Goal: Use online tool/utility: Utilize a website feature to perform a specific function

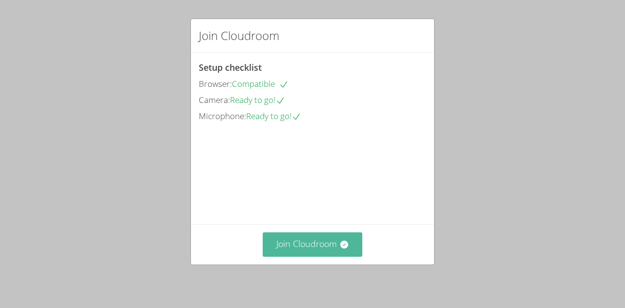
click at [328, 245] on button "Join Cloudroom" at bounding box center [313, 244] width 100 height 24
click at [337, 239] on button "Join Cloudroom" at bounding box center [313, 244] width 100 height 24
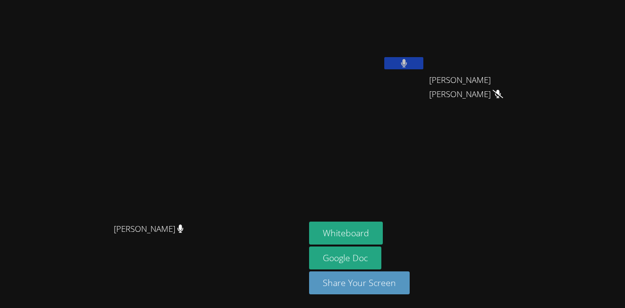
click at [423, 67] on button at bounding box center [403, 63] width 39 height 12
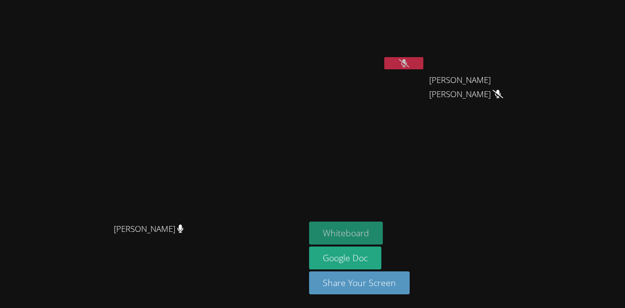
click at [383, 234] on button "Whiteboard" at bounding box center [346, 233] width 74 height 23
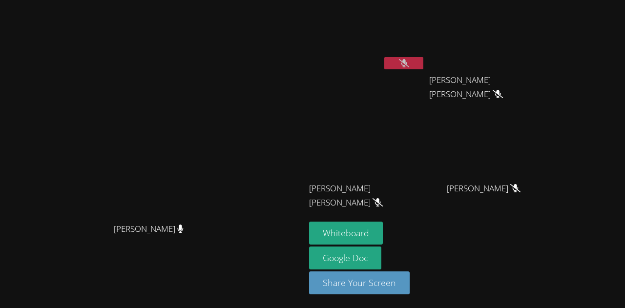
click at [423, 65] on button at bounding box center [403, 63] width 39 height 12
click at [425, 81] on div "[PERSON_NAME]" at bounding box center [367, 56] width 116 height 105
click at [423, 61] on button at bounding box center [403, 63] width 39 height 12
click at [425, 59] on video at bounding box center [367, 36] width 116 height 65
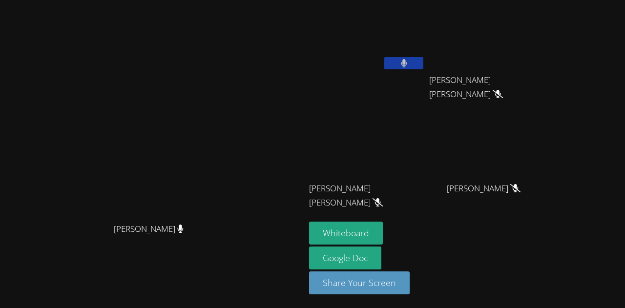
click at [423, 67] on button at bounding box center [403, 63] width 39 height 12
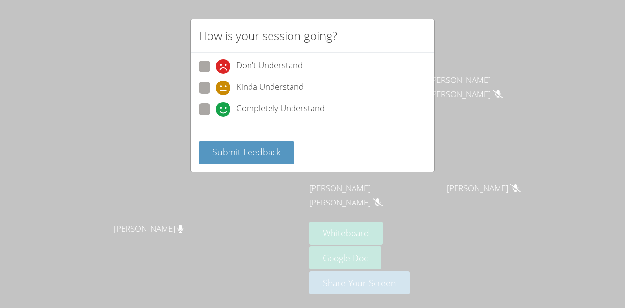
click at [221, 104] on icon at bounding box center [223, 109] width 15 height 15
click at [221, 104] on input "Completely Understand" at bounding box center [220, 108] width 8 height 8
radio input "true"
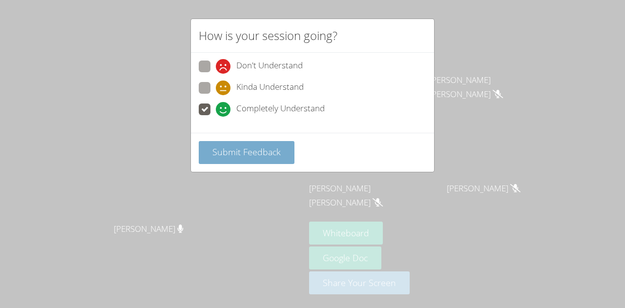
click at [217, 149] on span "Submit Feedback" at bounding box center [246, 152] width 68 height 12
